Goal: Information Seeking & Learning: Check status

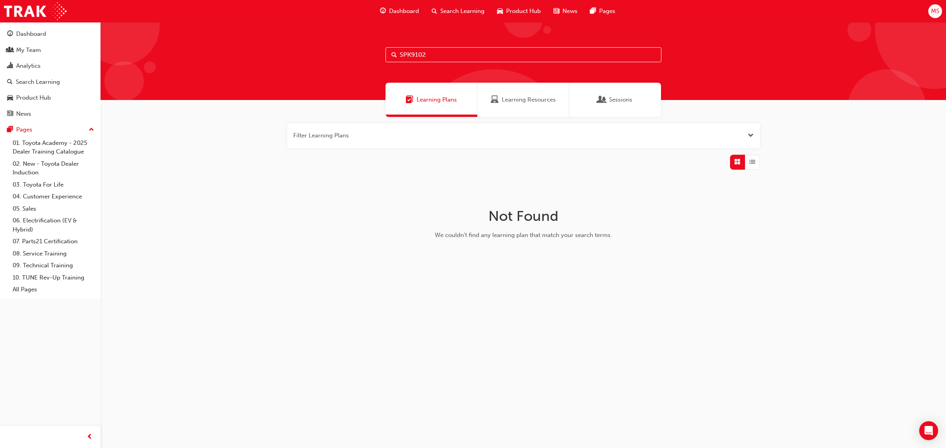
type input "SPK9102"
click at [514, 99] on span "Learning Resources" at bounding box center [529, 99] width 54 height 9
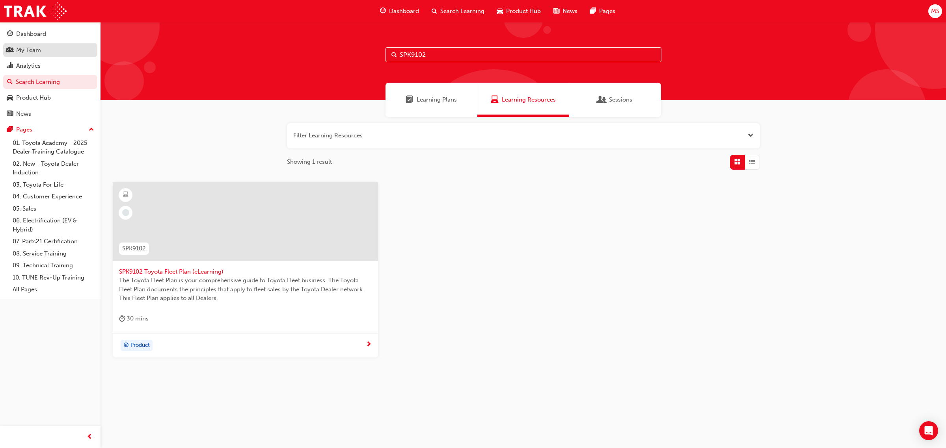
click at [32, 51] on div "My Team" at bounding box center [28, 50] width 25 height 9
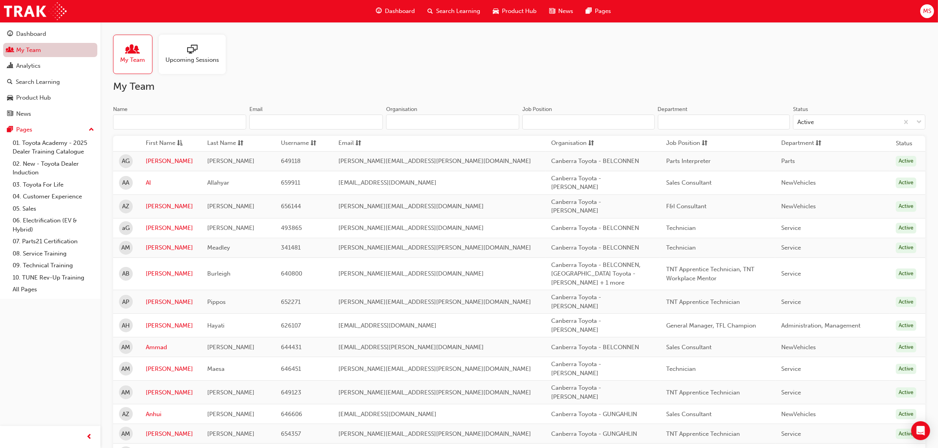
click at [167, 122] on input "Name" at bounding box center [179, 122] width 133 height 15
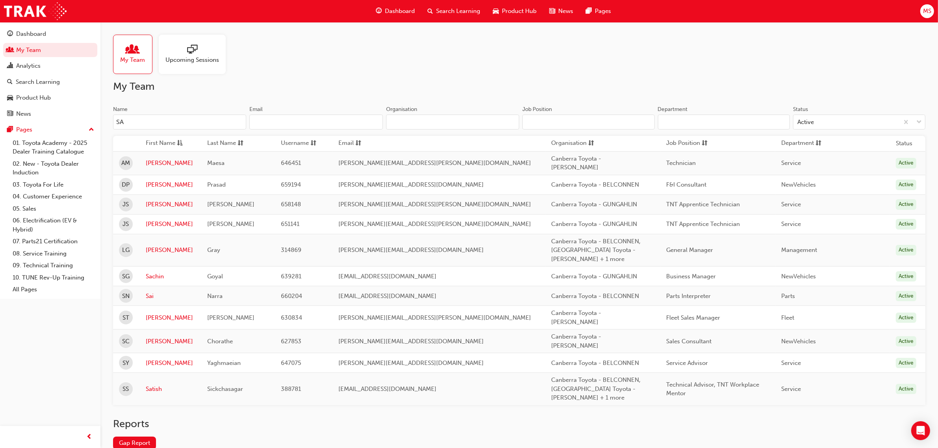
click at [153, 123] on input "SA" at bounding box center [179, 122] width 133 height 15
click at [162, 314] on link "[PERSON_NAME]" at bounding box center [171, 318] width 50 height 9
click at [137, 117] on input "SA" at bounding box center [179, 122] width 133 height 15
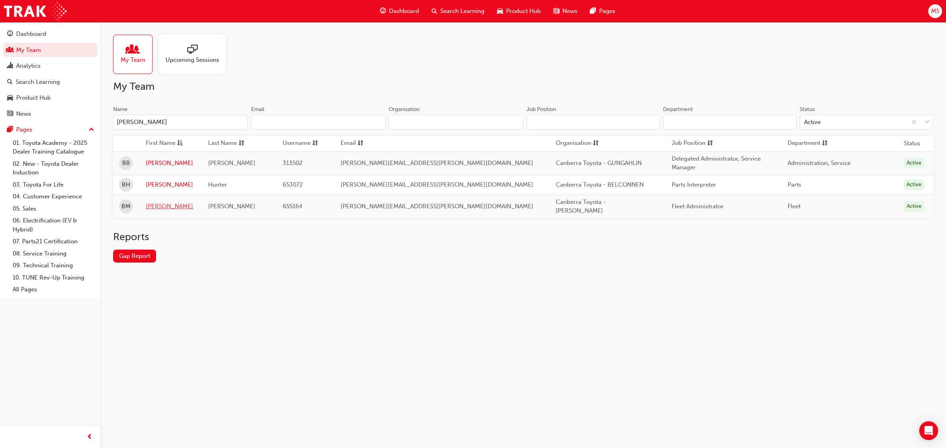
type input "[PERSON_NAME]"
click at [163, 204] on link "[PERSON_NAME]" at bounding box center [171, 206] width 50 height 9
click at [152, 119] on input "[PERSON_NAME]" at bounding box center [180, 122] width 135 height 15
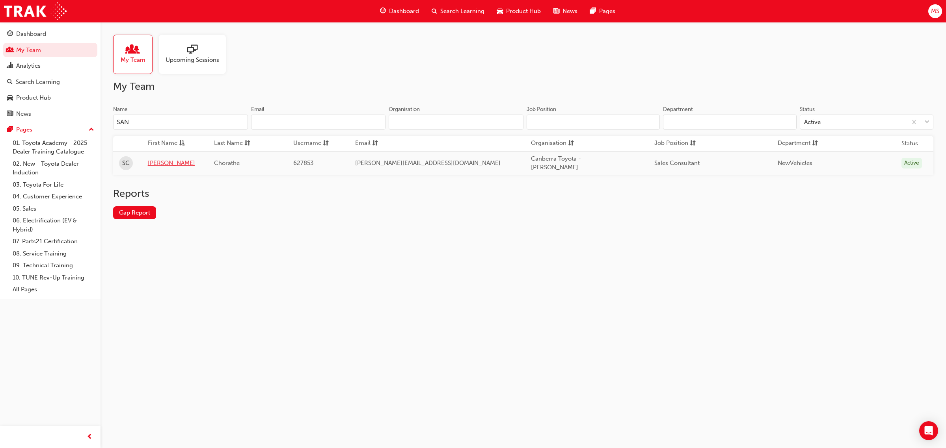
click at [156, 163] on link "[PERSON_NAME]" at bounding box center [175, 163] width 54 height 9
click at [168, 130] on div "Name SAN Email Organisation" at bounding box center [318, 121] width 410 height 31
click at [158, 125] on input "SAN" at bounding box center [180, 122] width 135 height 15
click at [154, 162] on link "Al" at bounding box center [177, 163] width 54 height 9
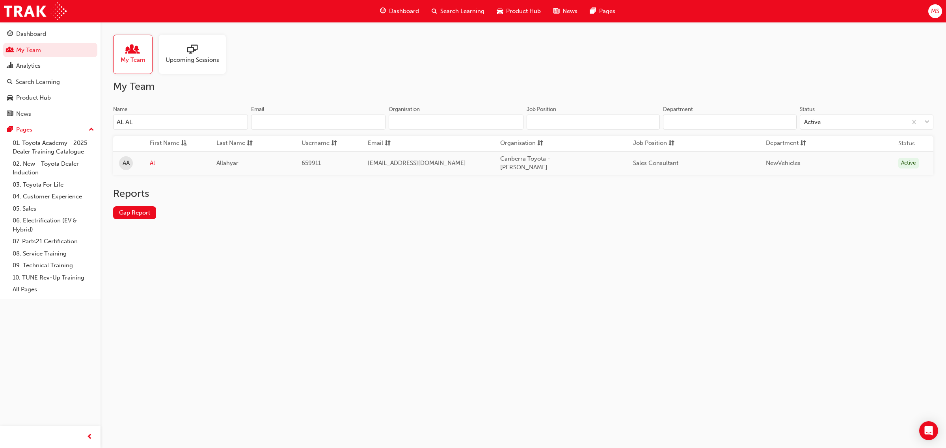
click at [143, 126] on input "AL AL" at bounding box center [180, 122] width 135 height 15
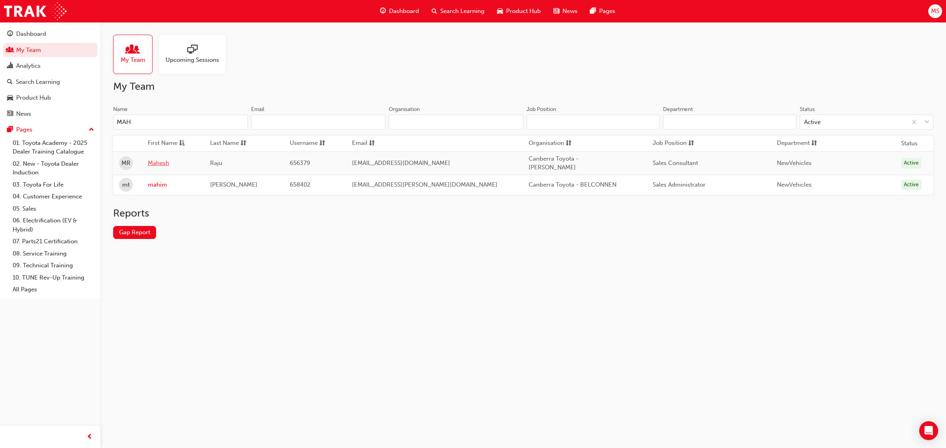
click at [163, 160] on link "Mahesh" at bounding box center [173, 163] width 50 height 9
click at [141, 126] on input "MAH" at bounding box center [180, 122] width 135 height 15
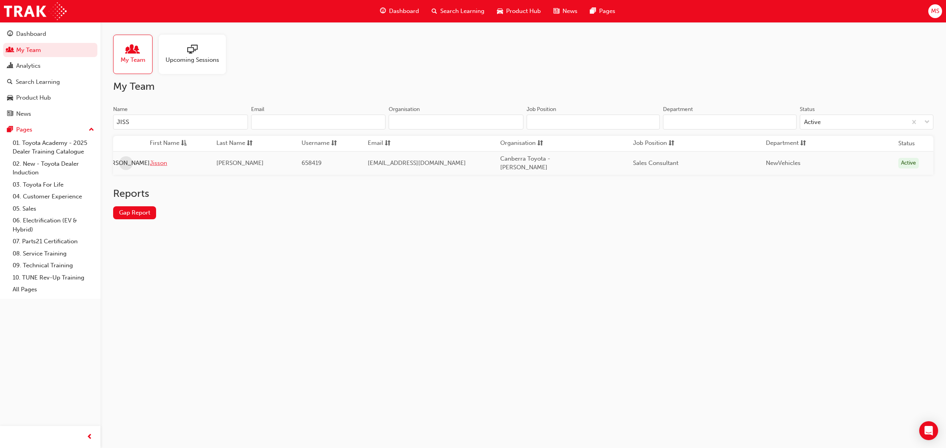
click at [156, 164] on link "Jisson" at bounding box center [177, 163] width 54 height 9
click at [131, 123] on input "JISS" at bounding box center [180, 122] width 135 height 15
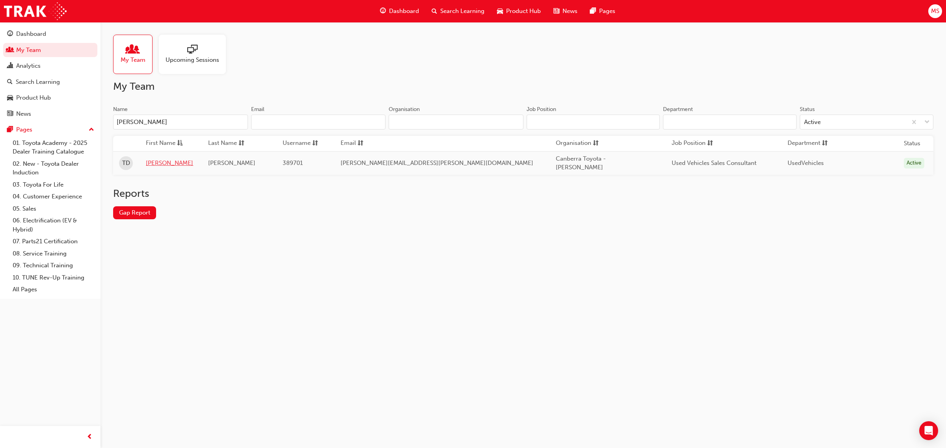
click at [153, 160] on link "[PERSON_NAME]" at bounding box center [171, 163] width 50 height 9
click at [153, 121] on input "[PERSON_NAME]" at bounding box center [180, 122] width 135 height 15
click at [156, 159] on link "Tarun" at bounding box center [173, 163] width 50 height 9
click at [154, 122] on input "[PERSON_NAME]" at bounding box center [180, 122] width 135 height 15
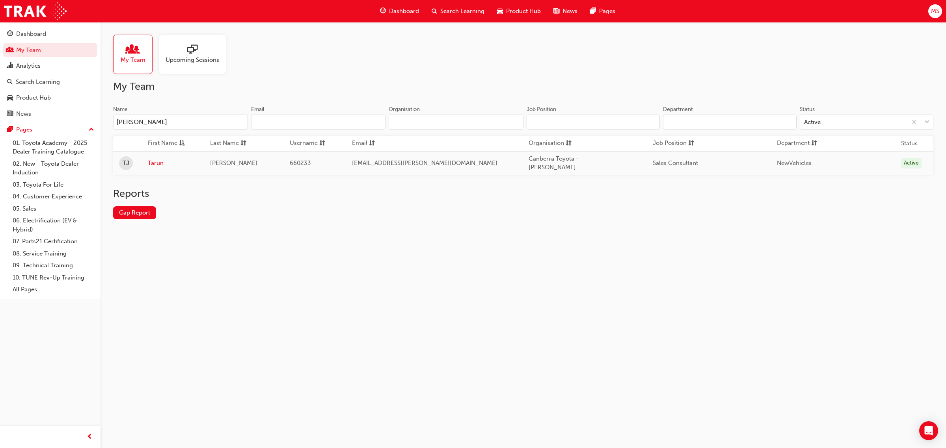
click at [154, 122] on input "[PERSON_NAME]" at bounding box center [180, 122] width 135 height 15
type input "[PERSON_NAME]"
click at [156, 161] on link "[PERSON_NAME]" at bounding box center [171, 163] width 50 height 9
click at [35, 87] on link "Search Learning" at bounding box center [50, 82] width 94 height 15
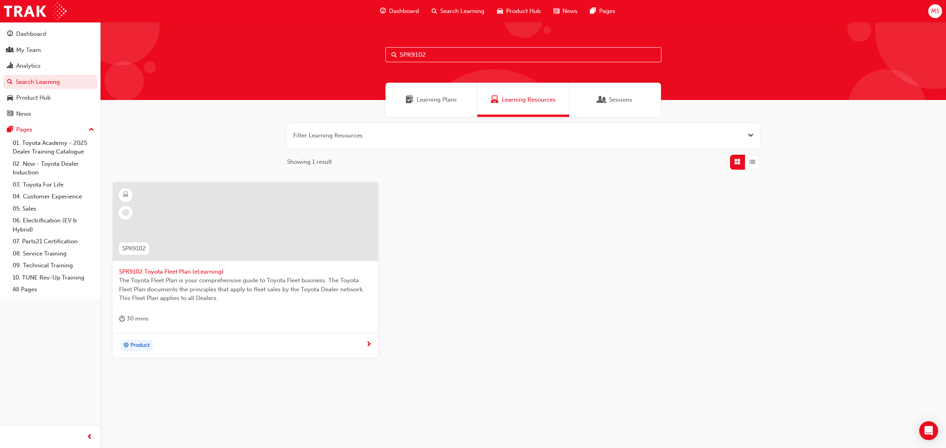
click at [422, 52] on input "SPK9102" at bounding box center [523, 54] width 276 height 15
paste input "3"
type input "SPK9103"
drag, startPoint x: 169, startPoint y: 271, endPoint x: 485, endPoint y: 385, distance: 336.4
click at [563, 395] on div "SPK9103 Learning Plans Learning Resources Sessions Filter Learning Resources Sh…" at bounding box center [522, 218] width 845 height 392
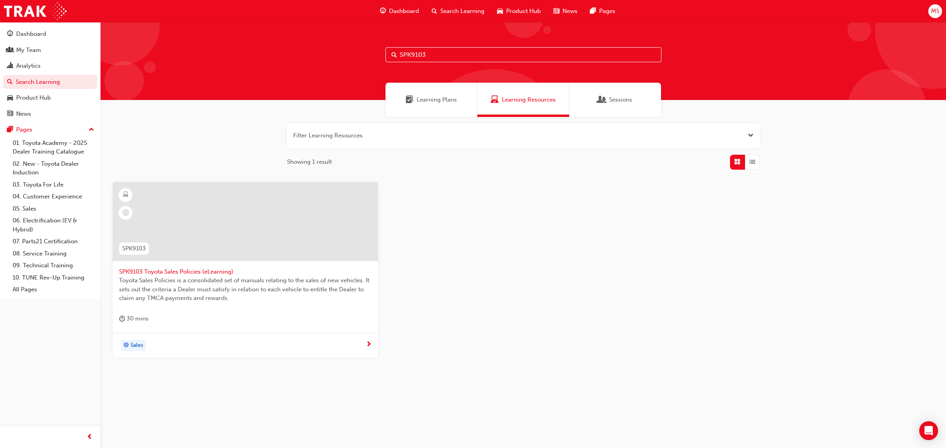
click at [679, 370] on div "SPK9103 SPK9103 Toyota Sales Policies (eLearning) Toyota Sales Policies is a co…" at bounding box center [522, 276] width 833 height 188
click at [621, 329] on div "SPK9103 SPK9103 Toyota Sales Policies (eLearning) Toyota Sales Policies is a co…" at bounding box center [522, 276] width 833 height 188
drag, startPoint x: 28, startPoint y: 54, endPoint x: 35, endPoint y: 54, distance: 7.1
click at [28, 54] on div "My Team" at bounding box center [50, 50] width 86 height 10
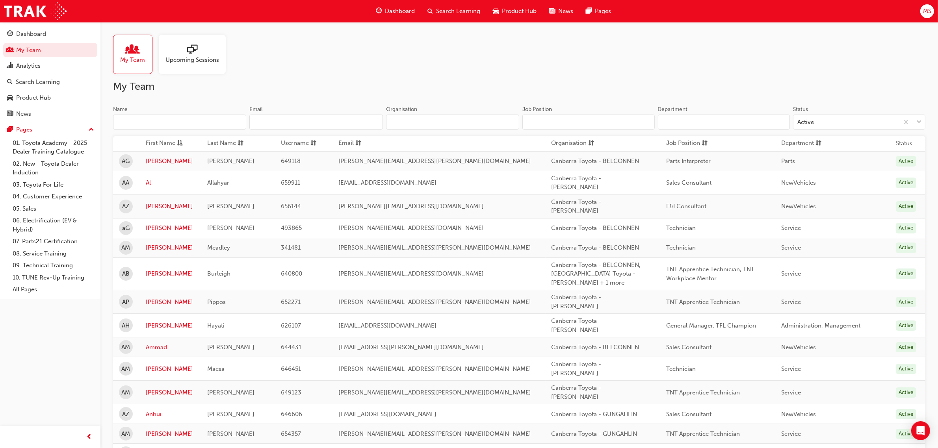
click at [192, 125] on input "Name" at bounding box center [179, 122] width 133 height 15
click at [155, 322] on link "[PERSON_NAME]" at bounding box center [171, 326] width 50 height 9
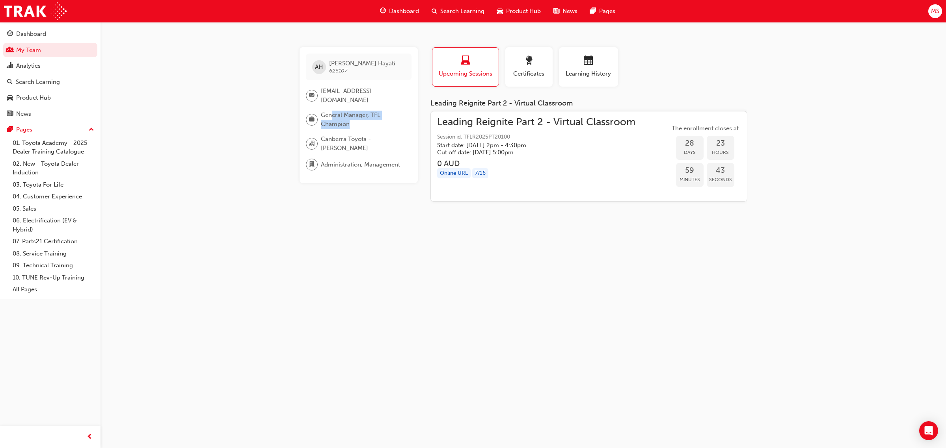
drag, startPoint x: 357, startPoint y: 121, endPoint x: 330, endPoint y: 112, distance: 28.2
click at [330, 112] on span "General Manager, TFL Champion" at bounding box center [363, 120] width 84 height 18
click at [597, 70] on span "Learning History" at bounding box center [588, 73] width 47 height 9
